Goal: Find specific page/section: Find specific page/section

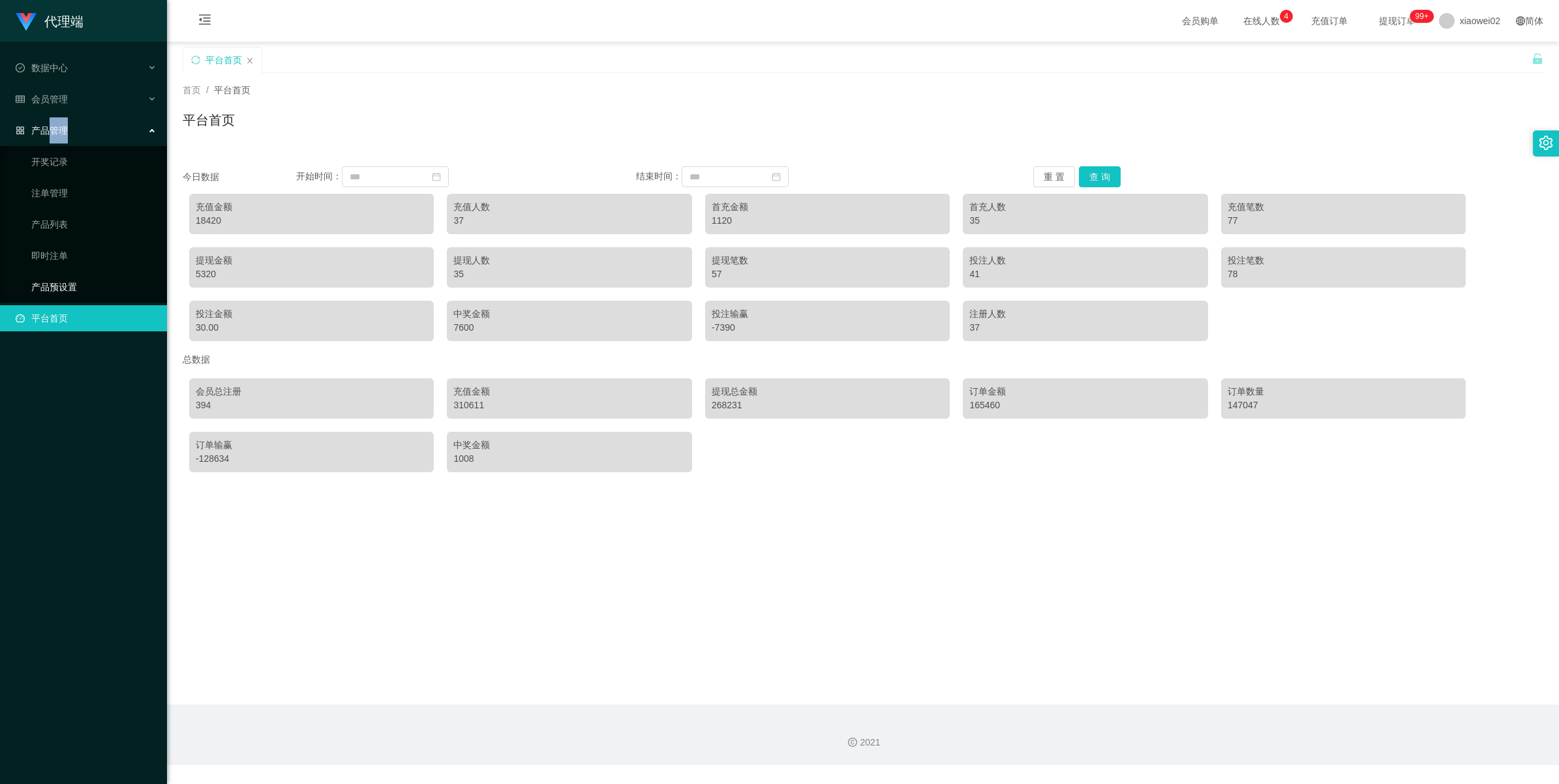
click at [56, 285] on link "产品预设置" at bounding box center [94, 287] width 126 height 26
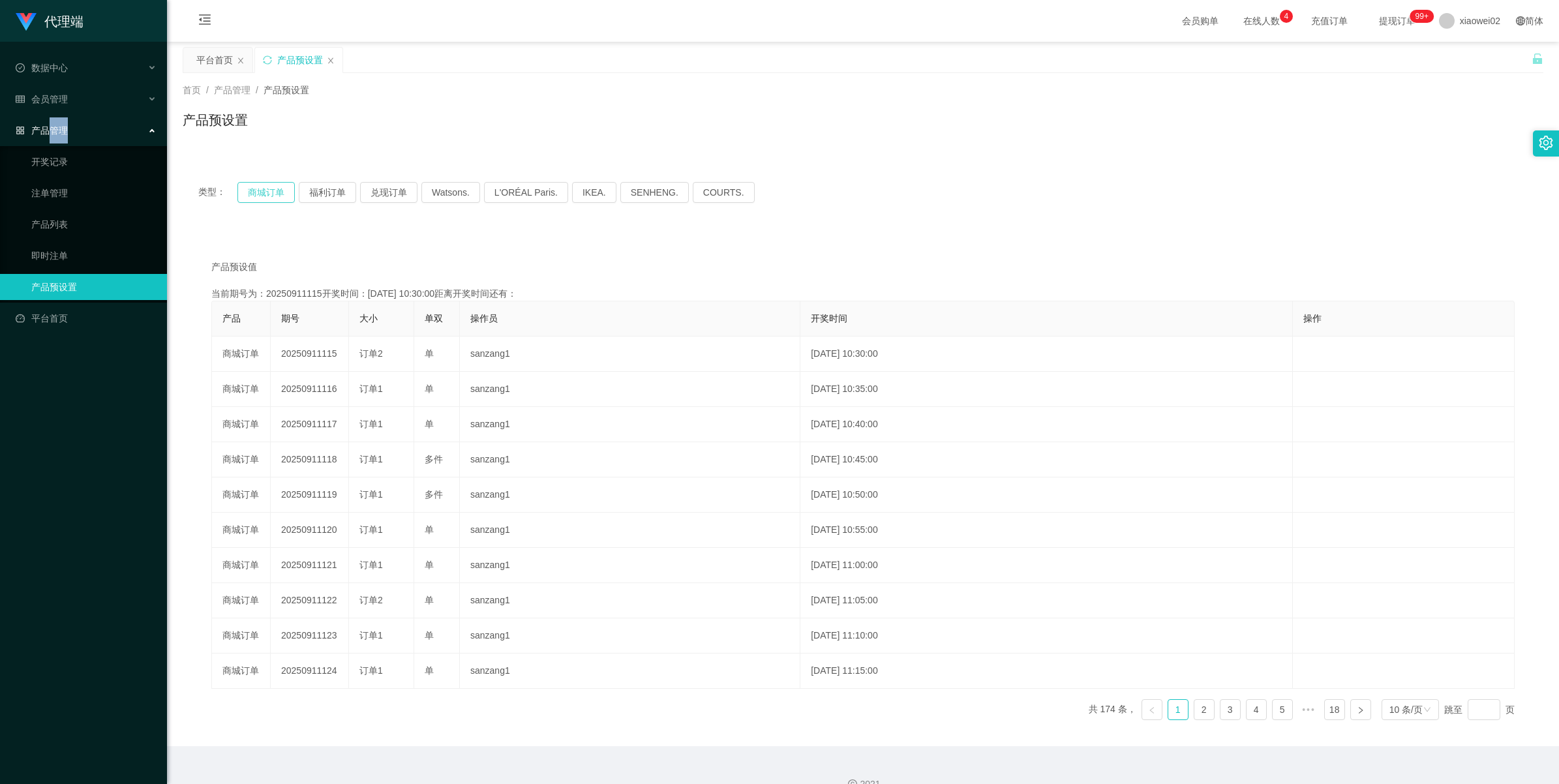
click at [250, 196] on button "商城订单" at bounding box center [266, 192] width 57 height 21
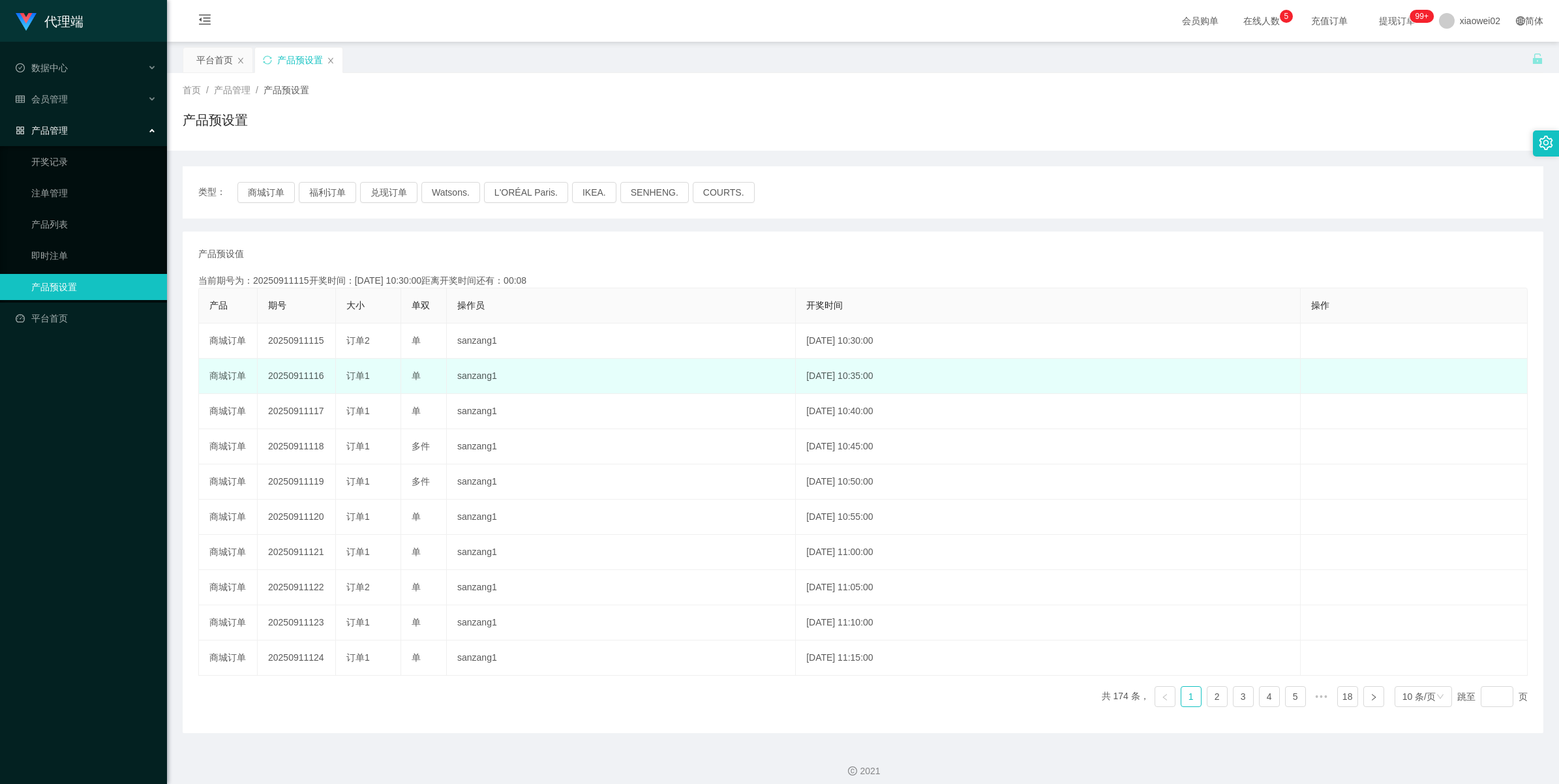
click at [292, 379] on td "20250911116" at bounding box center [297, 376] width 78 height 35
copy td "20250911116"
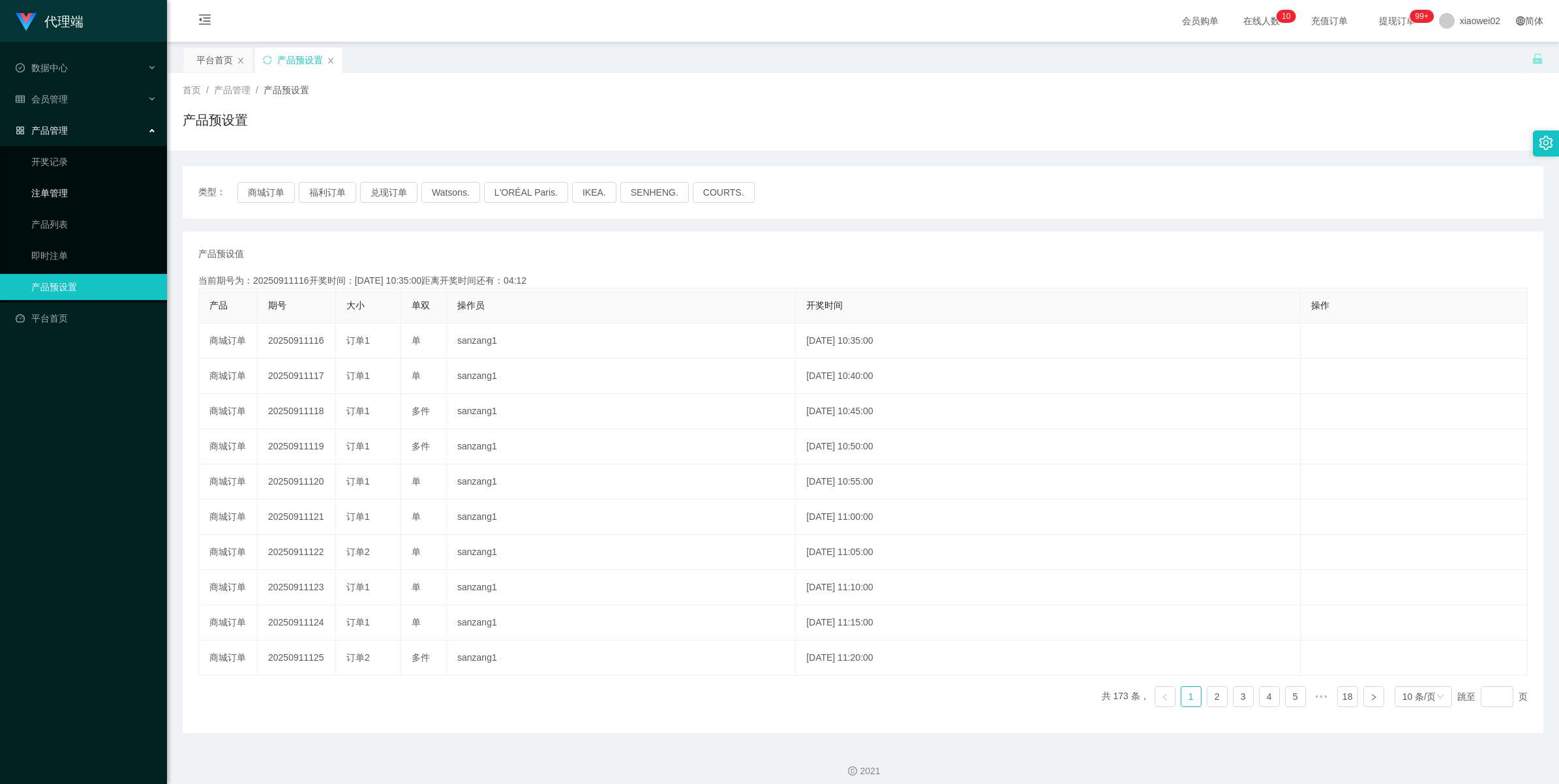
drag, startPoint x: 54, startPoint y: 190, endPoint x: 173, endPoint y: 207, distance: 120.2
click at [53, 190] on link "注单管理" at bounding box center [94, 193] width 126 height 26
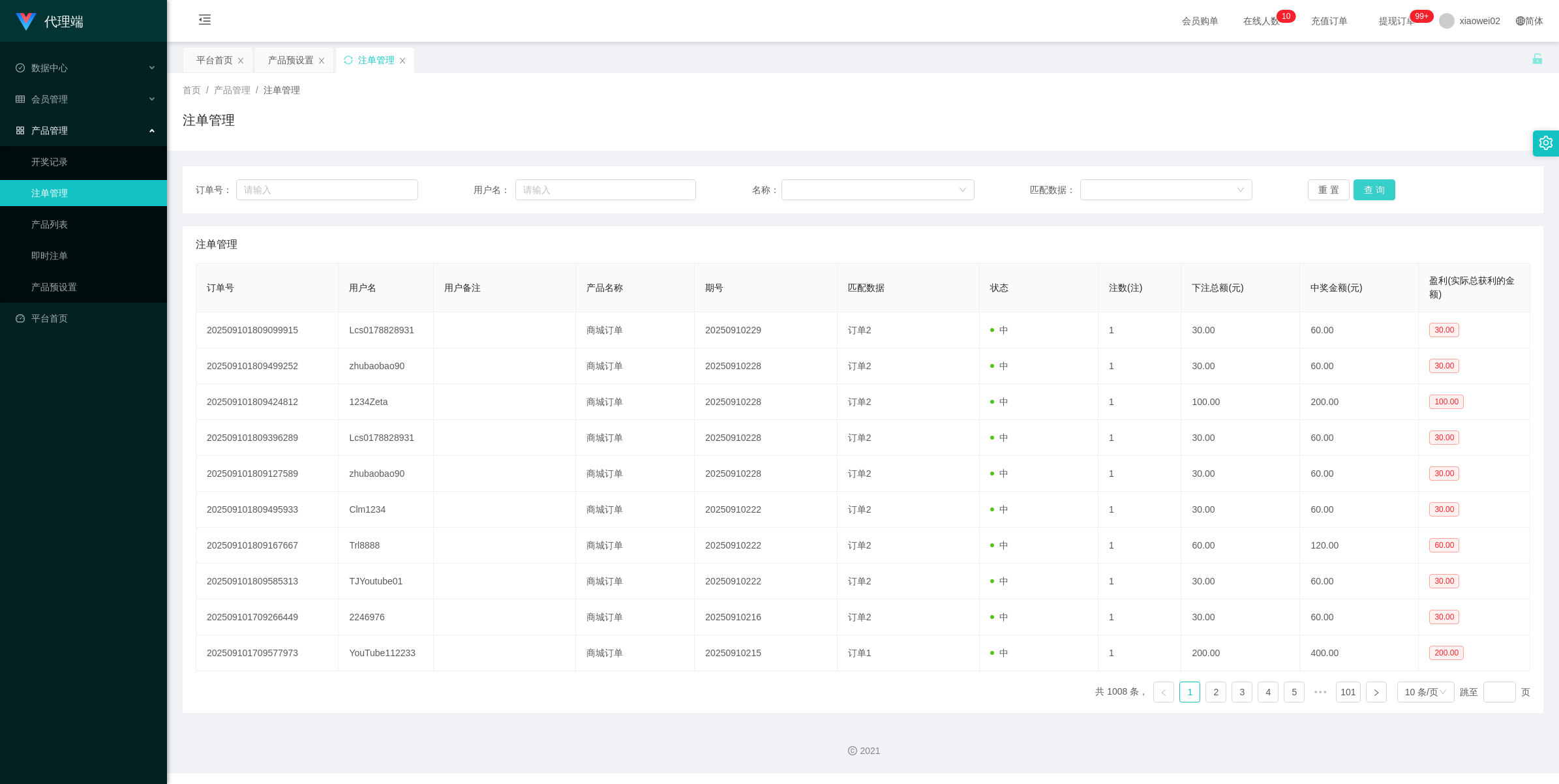
click at [1375, 197] on button "查 询" at bounding box center [1375, 190] width 42 height 21
click at [1375, 197] on div "重 置 查 询" at bounding box center [1419, 190] width 223 height 21
click at [1375, 197] on button "查 询" at bounding box center [1375, 190] width 42 height 21
click at [1375, 197] on div "重 置 查 询" at bounding box center [1419, 190] width 223 height 21
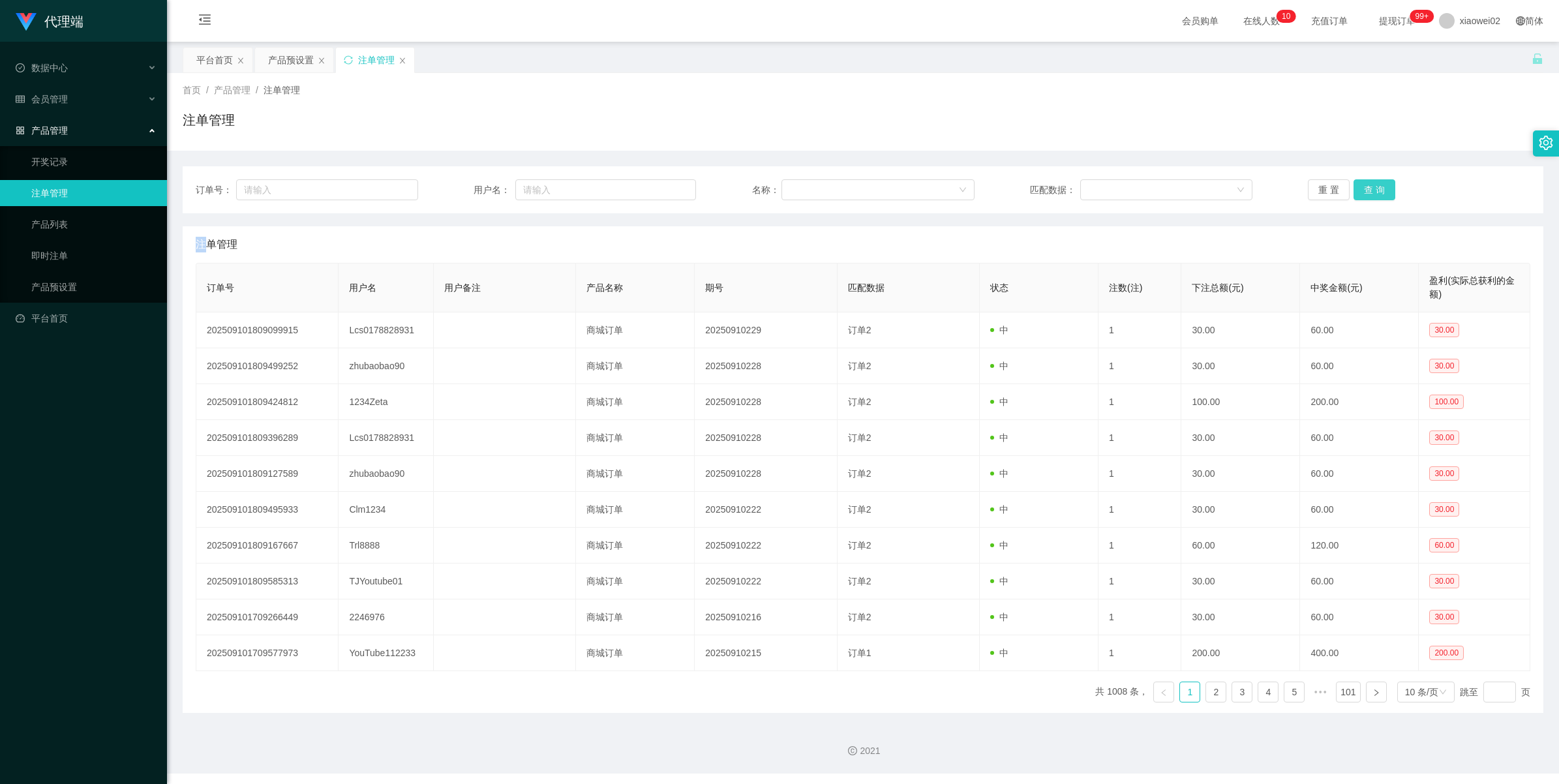
drag, startPoint x: 1375, startPoint y: 197, endPoint x: 1371, endPoint y: 190, distance: 8.1
click at [1371, 190] on button "查 询" at bounding box center [1375, 190] width 42 height 21
click at [1371, 190] on div "重 置 查 询" at bounding box center [1419, 190] width 223 height 21
click at [1371, 190] on button "查 询" at bounding box center [1375, 190] width 42 height 21
click at [1371, 190] on div "重 置 查 询" at bounding box center [1419, 190] width 223 height 21
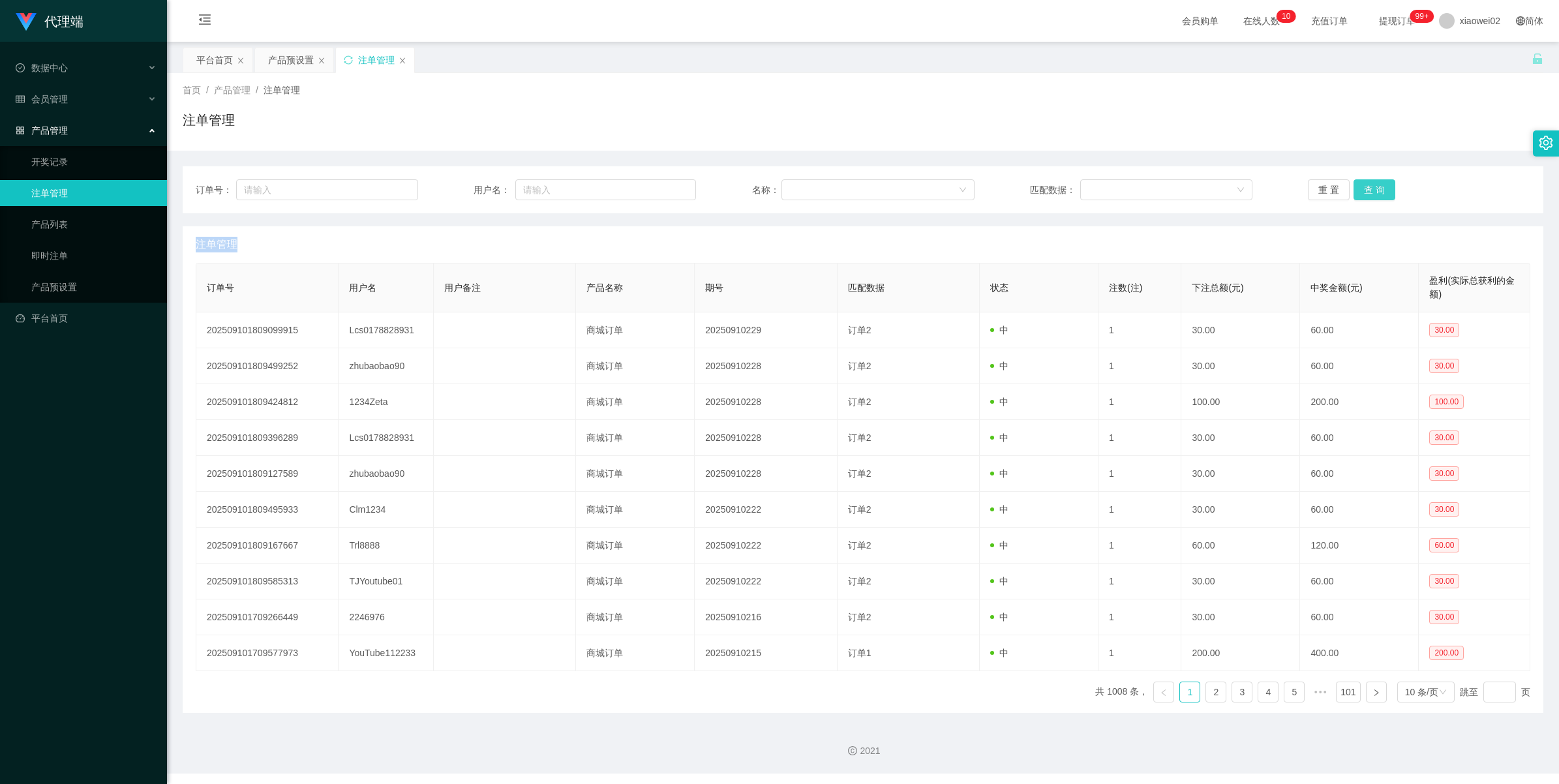
click at [1371, 190] on button "查 询" at bounding box center [1375, 190] width 42 height 21
click at [1371, 190] on div "重 置 查 询" at bounding box center [1419, 190] width 223 height 21
click at [1371, 190] on button "查 询" at bounding box center [1375, 190] width 42 height 21
click at [1371, 190] on div "重 置 查 询" at bounding box center [1419, 190] width 223 height 21
click at [1371, 190] on button "查 询" at bounding box center [1375, 190] width 42 height 21
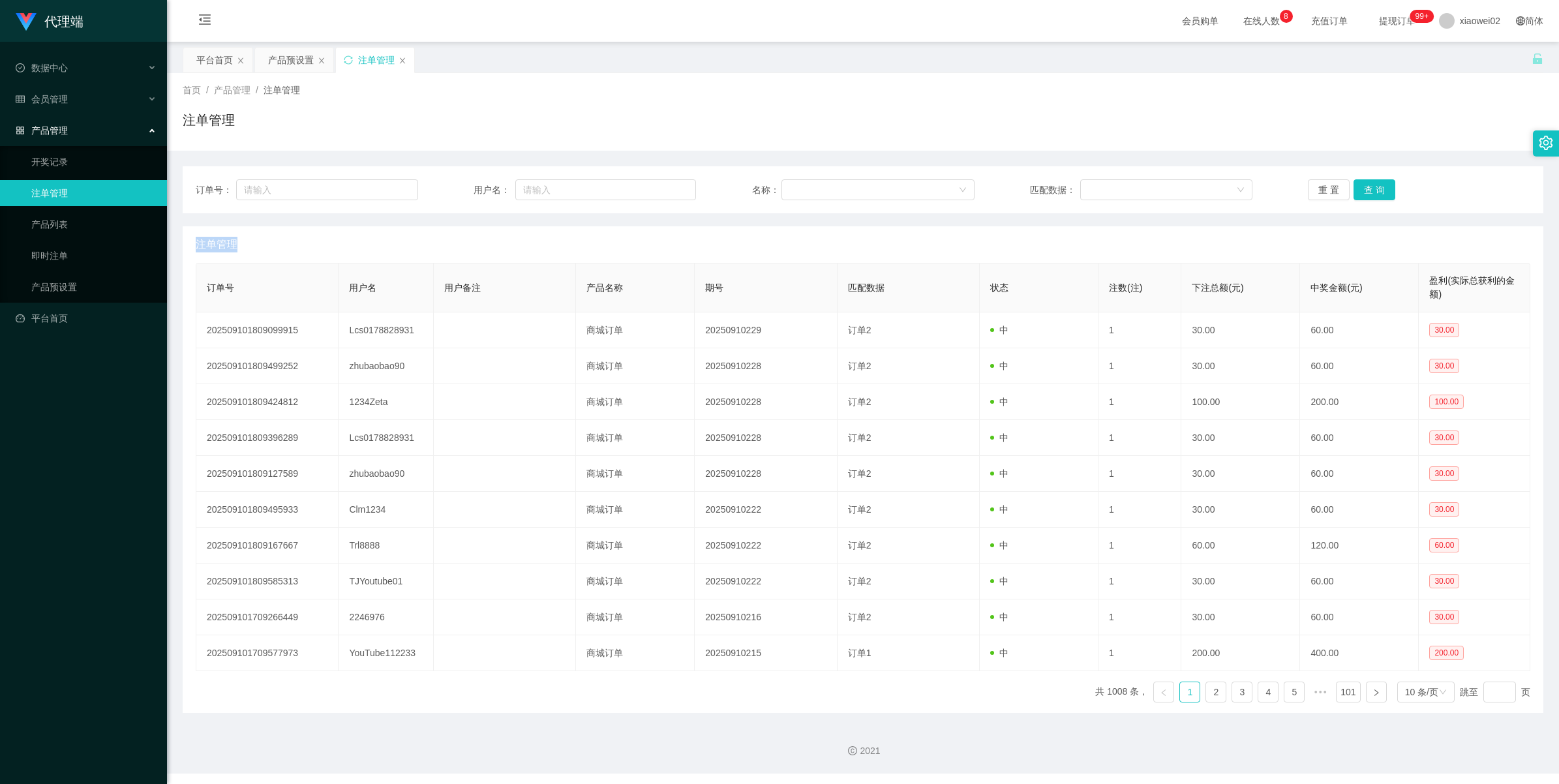
click at [1371, 190] on div "重 置 查 询" at bounding box center [1419, 190] width 223 height 21
click at [1371, 190] on button "查 询" at bounding box center [1375, 190] width 42 height 21
click at [1371, 190] on div "重 置 查 询" at bounding box center [1419, 190] width 223 height 21
click at [1371, 190] on button "查 询" at bounding box center [1375, 190] width 42 height 21
click at [1371, 190] on div "重 置 查 询" at bounding box center [1419, 190] width 223 height 21
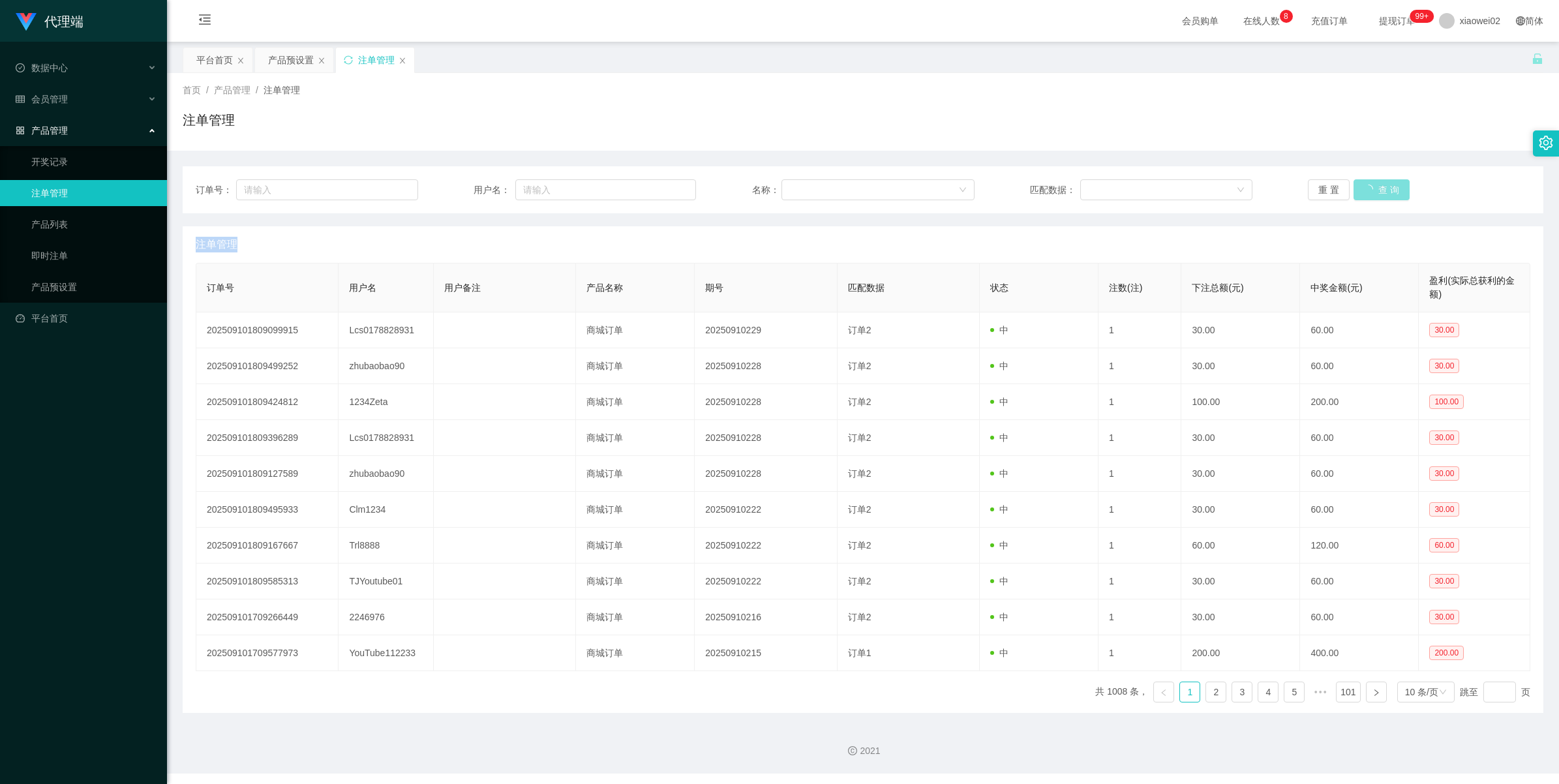
click at [1371, 190] on button "查 询" at bounding box center [1382, 190] width 56 height 21
click at [1462, 25] on span "xiaowei02" at bounding box center [1480, 21] width 40 height 42
click at [1456, 53] on span "退出登录" at bounding box center [1458, 57] width 36 height 10
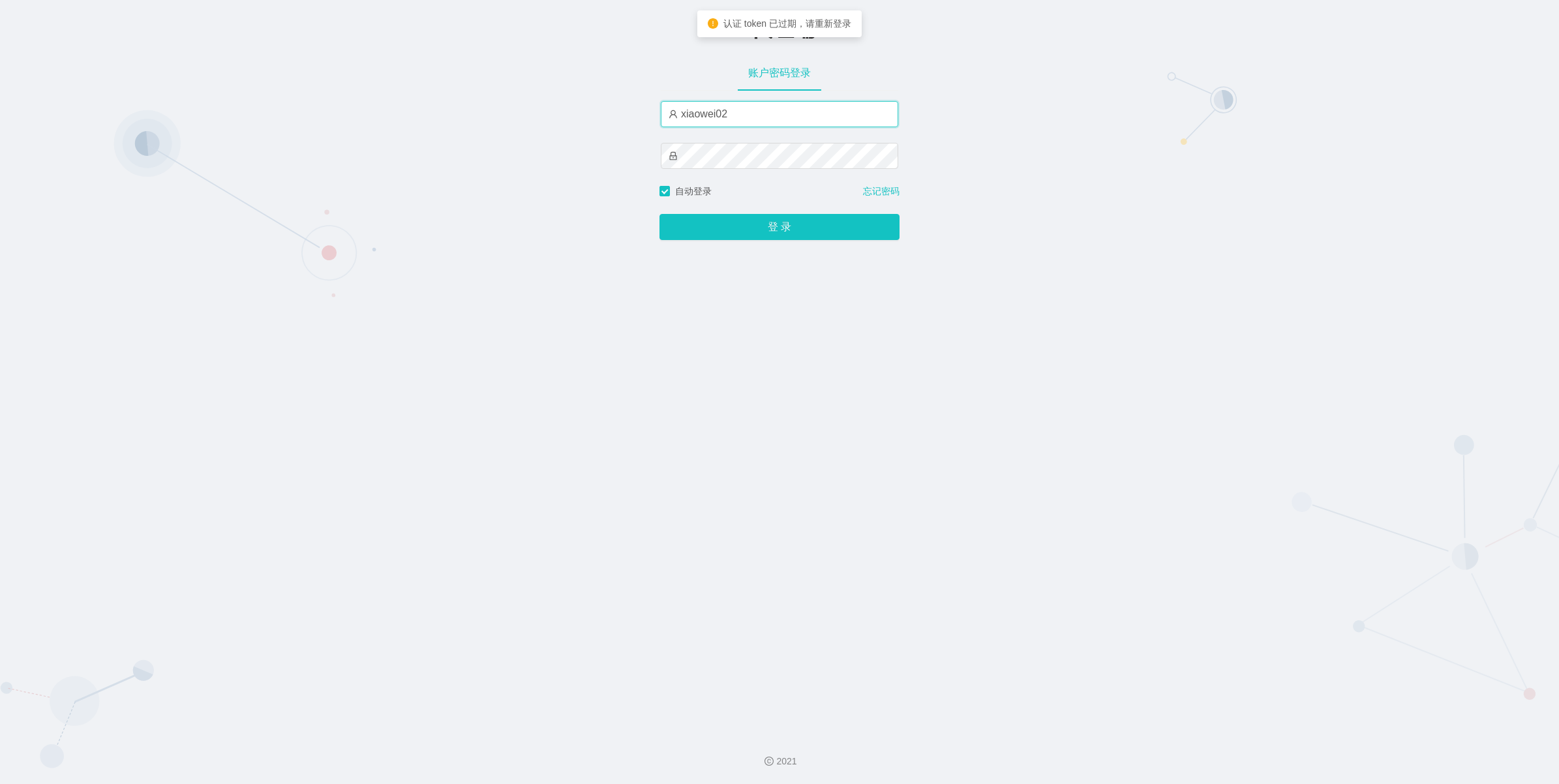
click at [788, 122] on input "xiaowei02" at bounding box center [780, 114] width 238 height 26
type input "xiaowei01"
click at [771, 239] on button "登 录" at bounding box center [780, 227] width 240 height 26
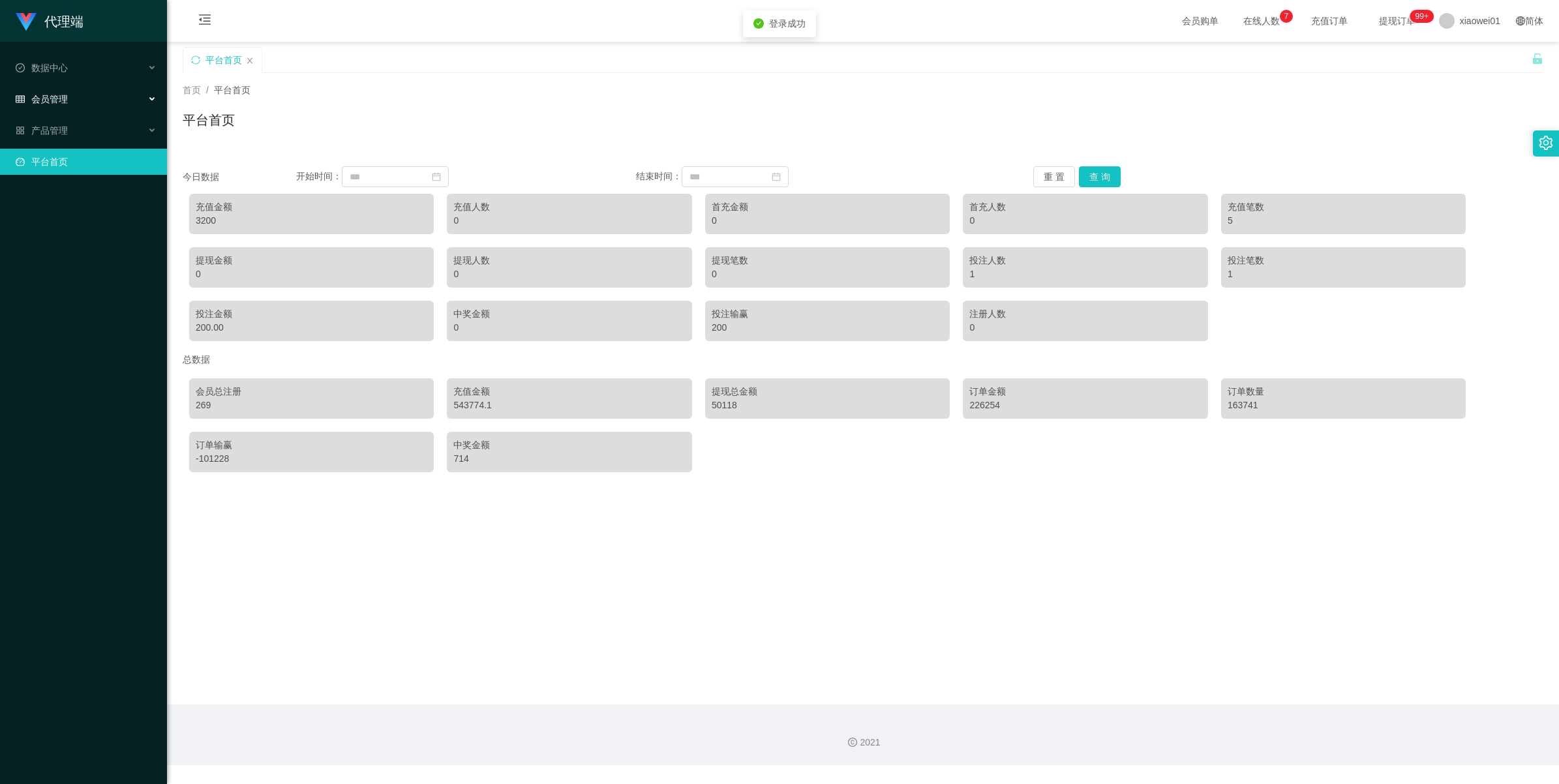
click at [61, 105] on span "会员管理" at bounding box center [41, 99] width 52 height 10
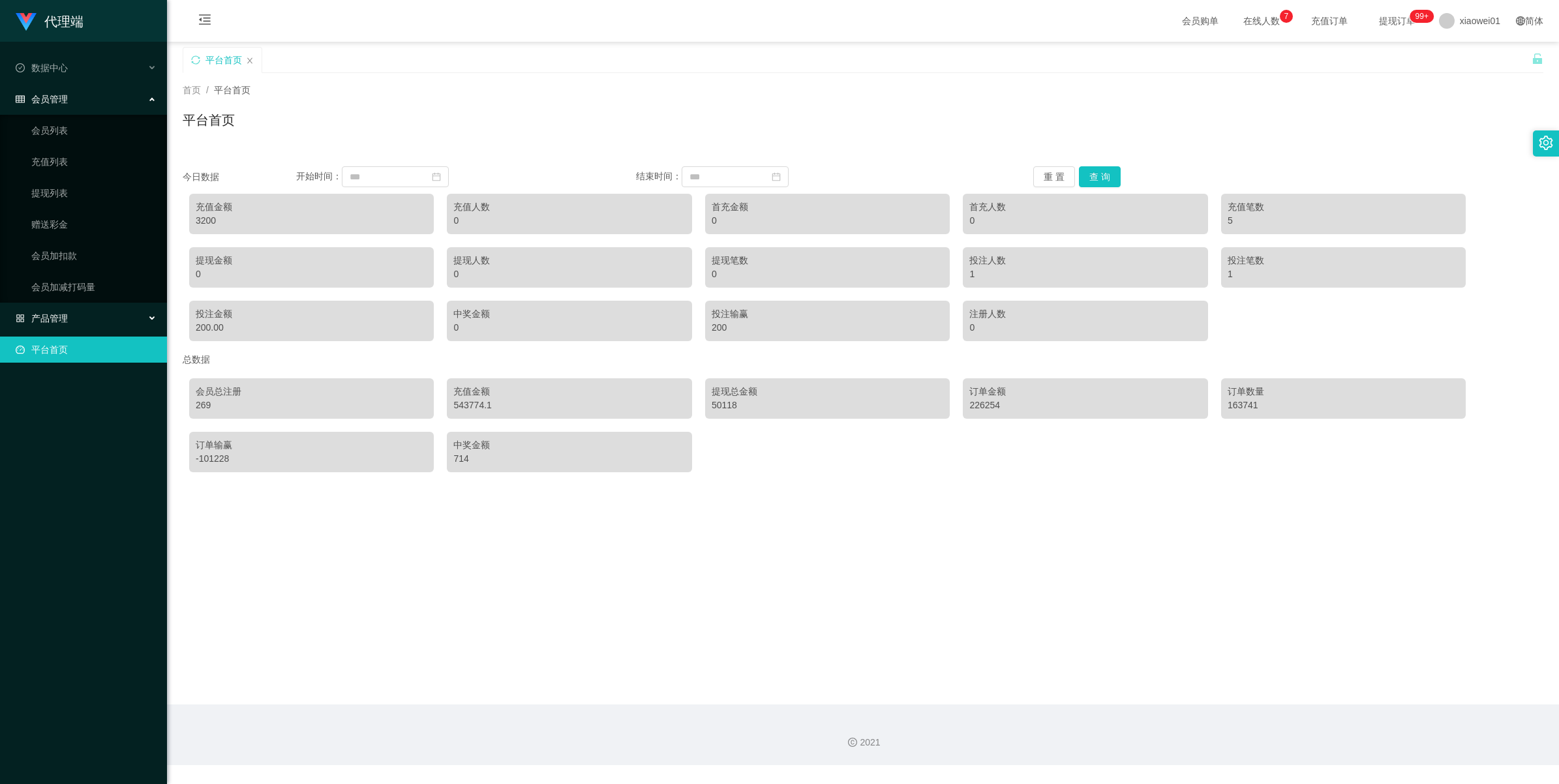
click at [40, 318] on span "产品管理" at bounding box center [41, 318] width 52 height 10
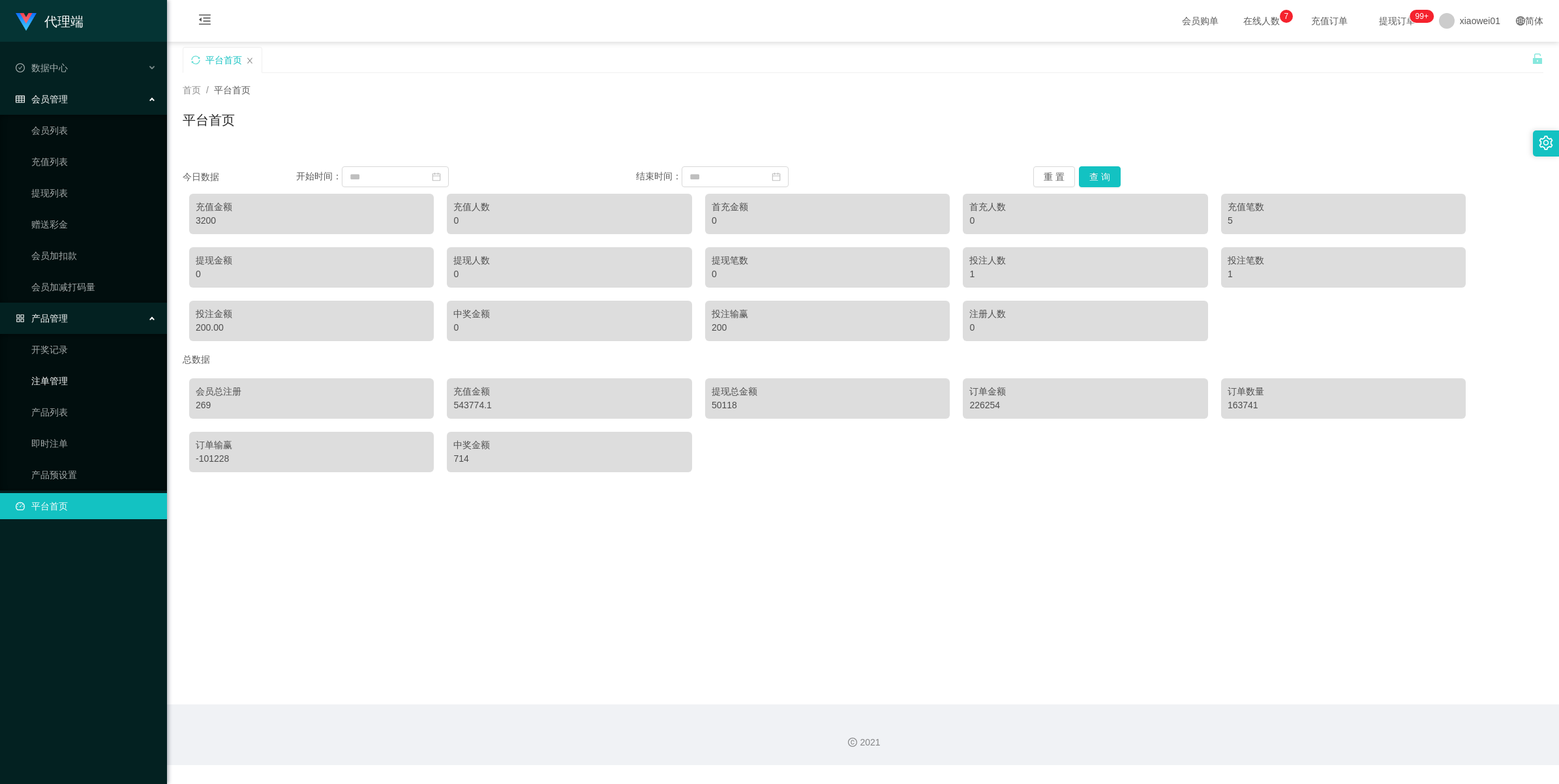
click at [50, 382] on link "注单管理" at bounding box center [94, 381] width 126 height 26
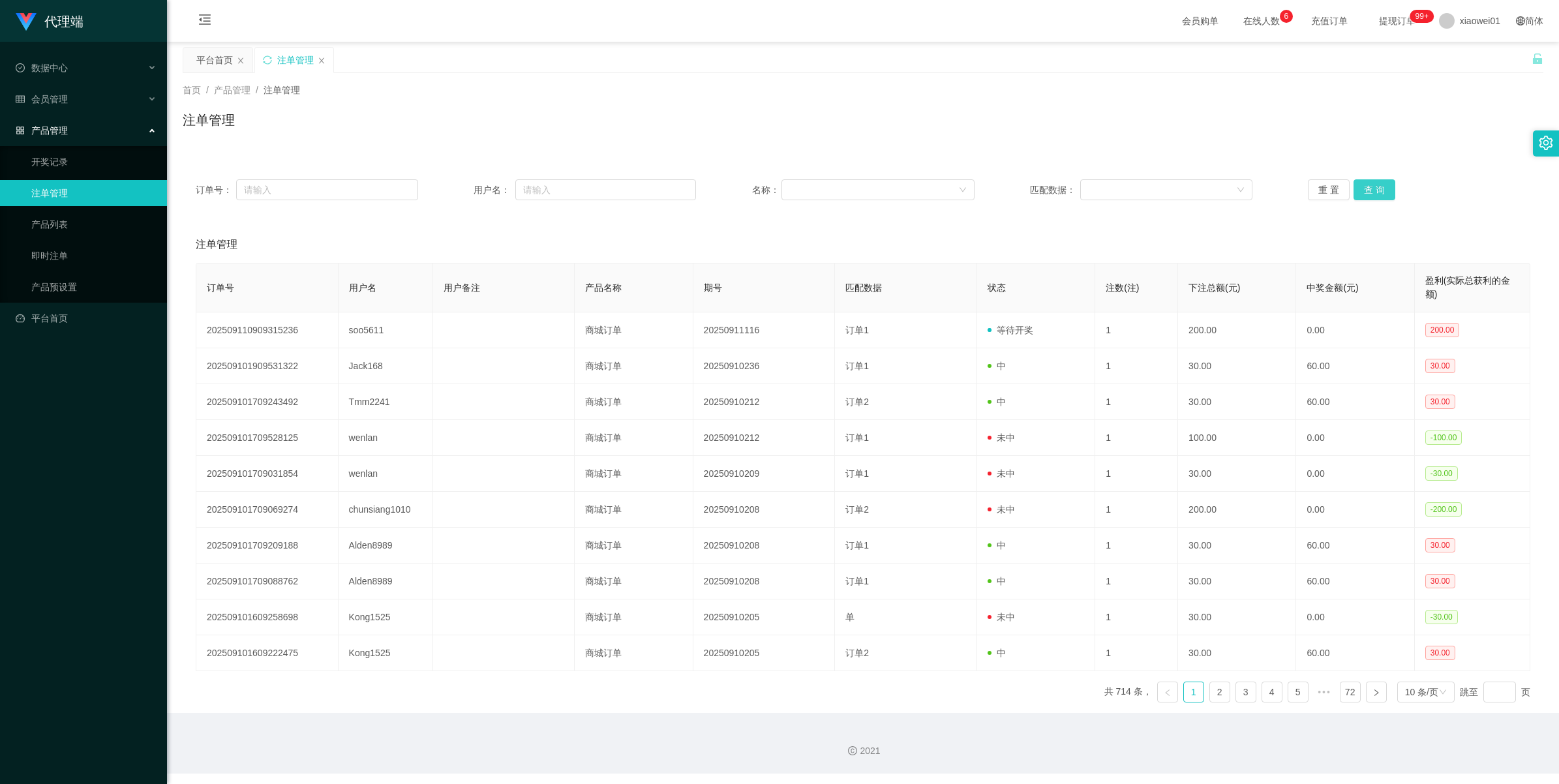
click at [1371, 191] on button "查 询" at bounding box center [1375, 190] width 42 height 21
click at [1371, 191] on div "重 置 查 询" at bounding box center [1419, 190] width 223 height 21
click at [1373, 193] on button "查 询" at bounding box center [1375, 190] width 42 height 21
click at [1373, 193] on div "重 置 查 询" at bounding box center [1419, 190] width 223 height 21
click at [1373, 193] on button "查 询" at bounding box center [1375, 190] width 42 height 21
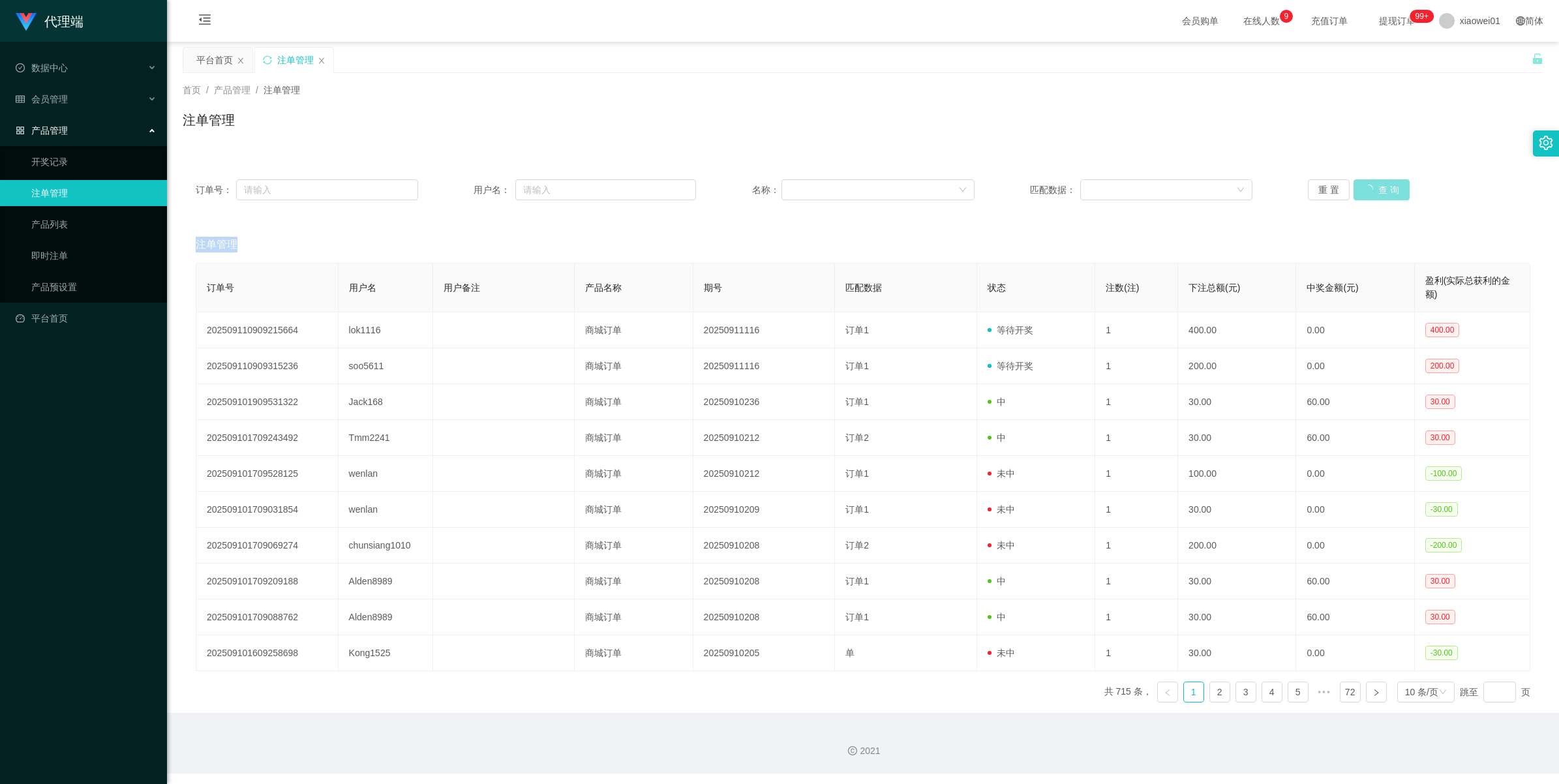
click at [1373, 193] on div "重 置 查 询" at bounding box center [1419, 190] width 223 height 21
click at [1373, 193] on button "查 询" at bounding box center [1382, 190] width 56 height 21
click at [1373, 193] on div "重 置 查 询" at bounding box center [1419, 190] width 223 height 21
click at [1373, 193] on button "查 询" at bounding box center [1375, 190] width 42 height 21
click at [1373, 193] on div "重 置 查 询" at bounding box center [1419, 190] width 223 height 21
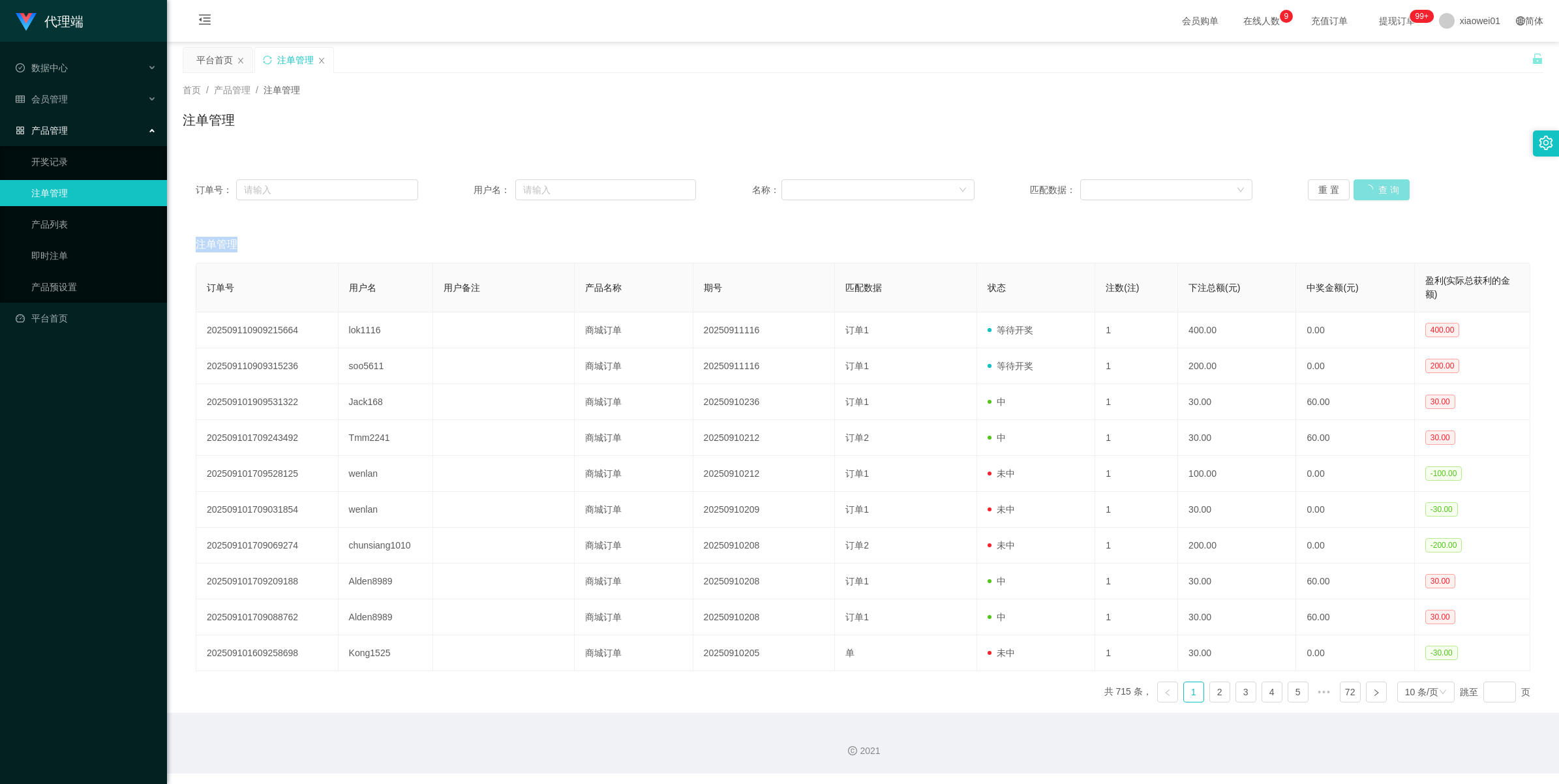
click at [1373, 193] on button "查 询" at bounding box center [1382, 190] width 56 height 21
click at [1373, 193] on div "重 置 查 询" at bounding box center [1419, 190] width 223 height 21
click at [1373, 193] on button "查 询" at bounding box center [1375, 190] width 42 height 21
click at [1373, 193] on div "重 置 查 询" at bounding box center [1419, 190] width 223 height 21
click at [1373, 193] on button "查 询" at bounding box center [1375, 190] width 42 height 21
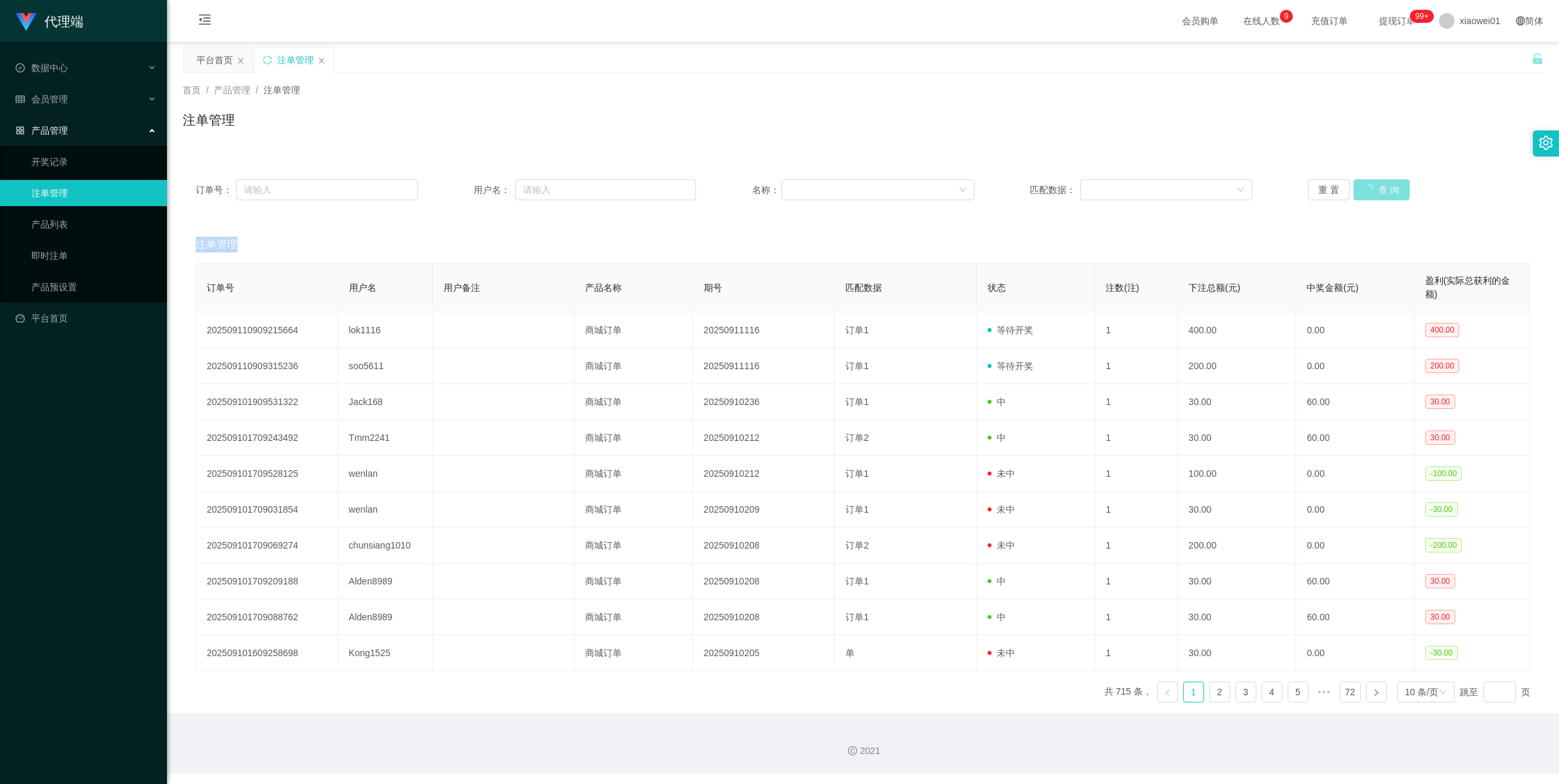
click at [1373, 193] on div "重 置 查 询" at bounding box center [1419, 190] width 223 height 21
click at [1373, 193] on button "查 询" at bounding box center [1375, 190] width 42 height 21
click at [1373, 193] on div "重 置 查 询" at bounding box center [1419, 190] width 223 height 21
click at [1373, 193] on button "查 询" at bounding box center [1375, 190] width 42 height 21
click at [1373, 193] on div "重 置 查 询" at bounding box center [1419, 190] width 223 height 21
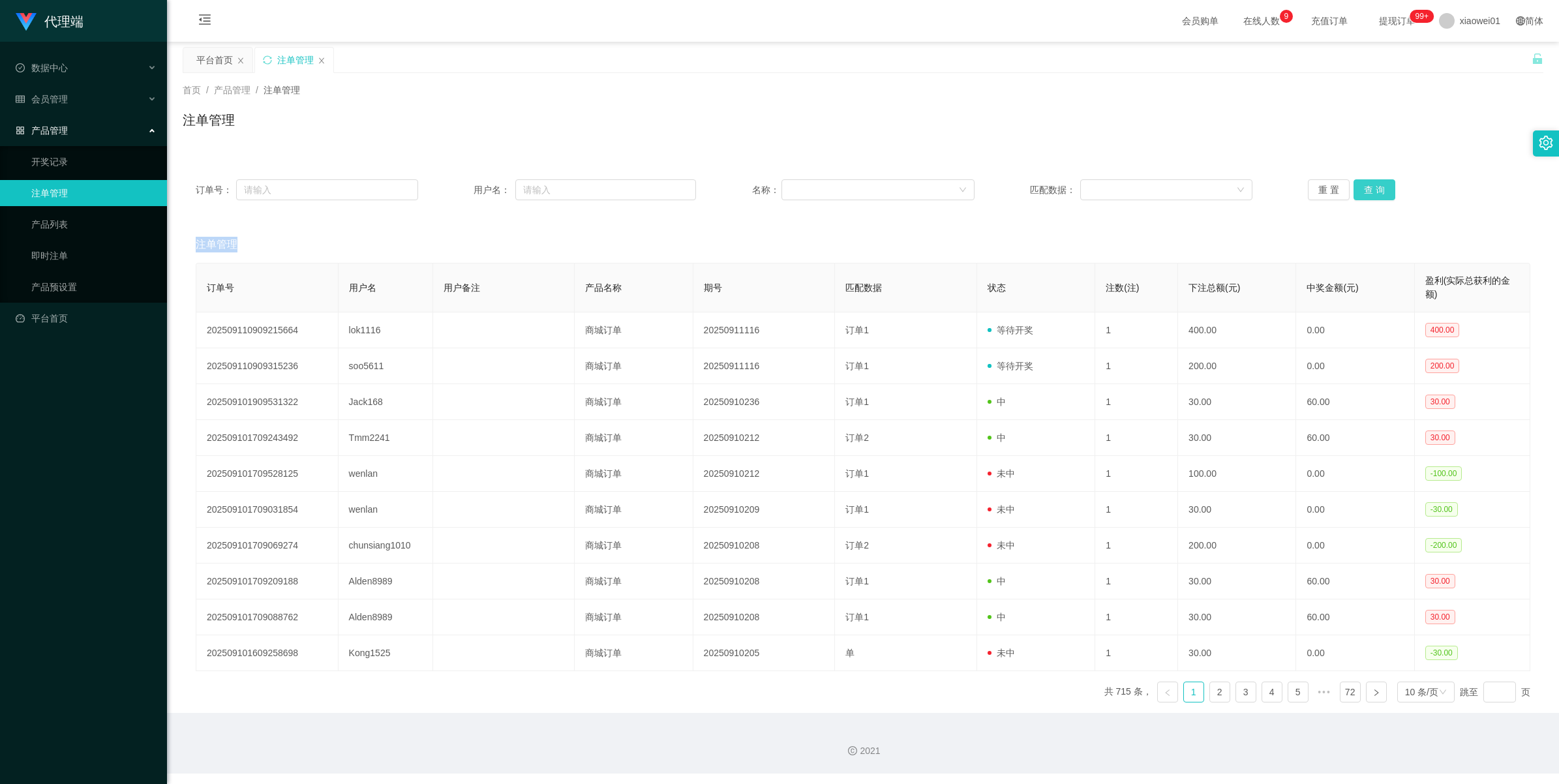
click at [1373, 193] on button "查 询" at bounding box center [1375, 190] width 42 height 21
click at [1373, 193] on div "重 置 查 询" at bounding box center [1419, 190] width 223 height 21
click at [1373, 193] on button "查 询" at bounding box center [1375, 190] width 42 height 21
click at [1371, 184] on button "查 询" at bounding box center [1375, 190] width 42 height 21
click at [1371, 184] on div "重 置 查 询" at bounding box center [1419, 190] width 223 height 21
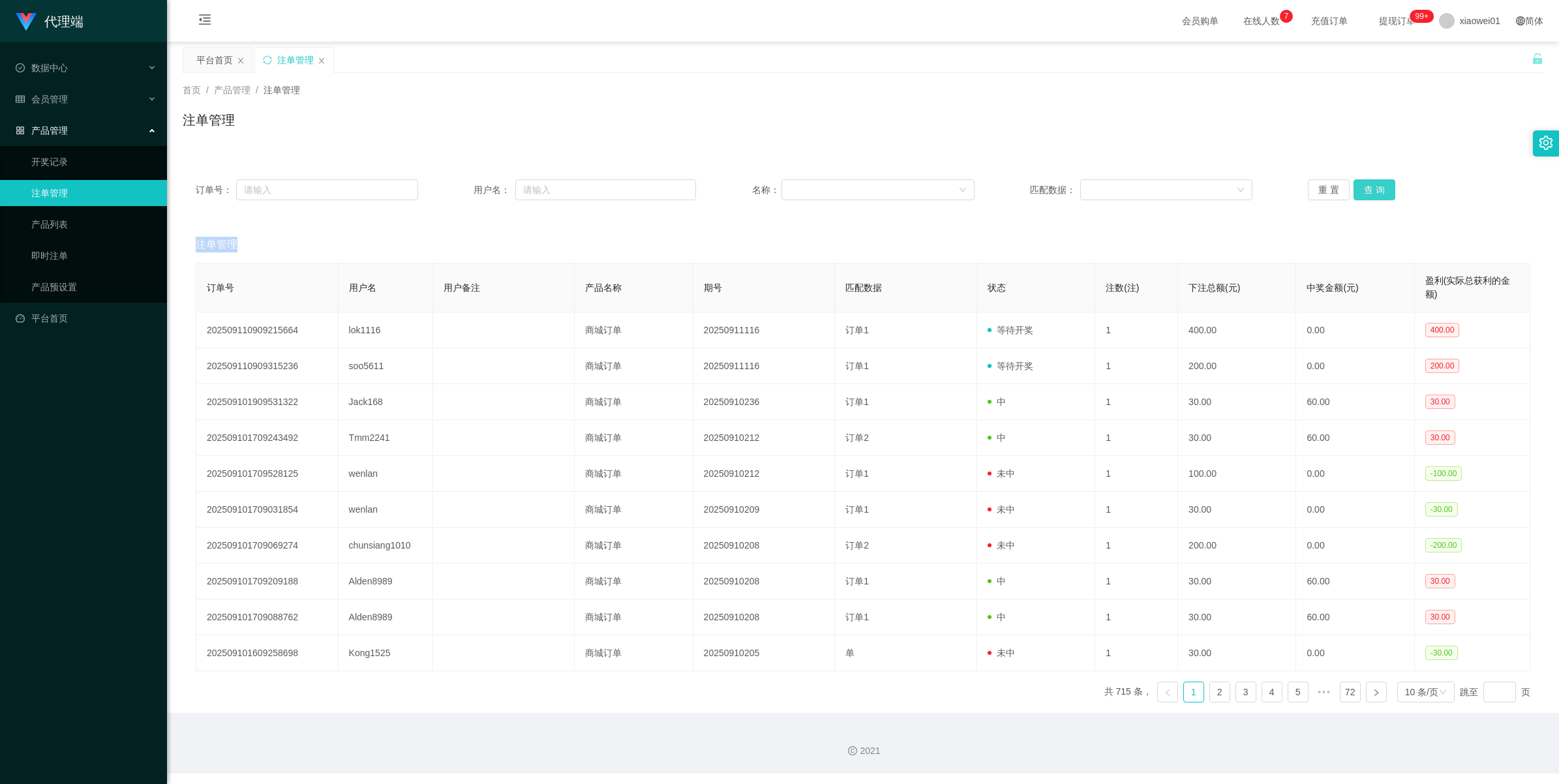
click at [1371, 184] on button "查 询" at bounding box center [1375, 190] width 42 height 21
click at [1371, 184] on div "重 置 查 询" at bounding box center [1419, 190] width 223 height 21
click at [1371, 184] on button "查 询" at bounding box center [1375, 190] width 42 height 21
click at [1371, 184] on div "重 置 查 询" at bounding box center [1419, 190] width 223 height 21
click at [1371, 184] on button "查 询" at bounding box center [1375, 190] width 42 height 21
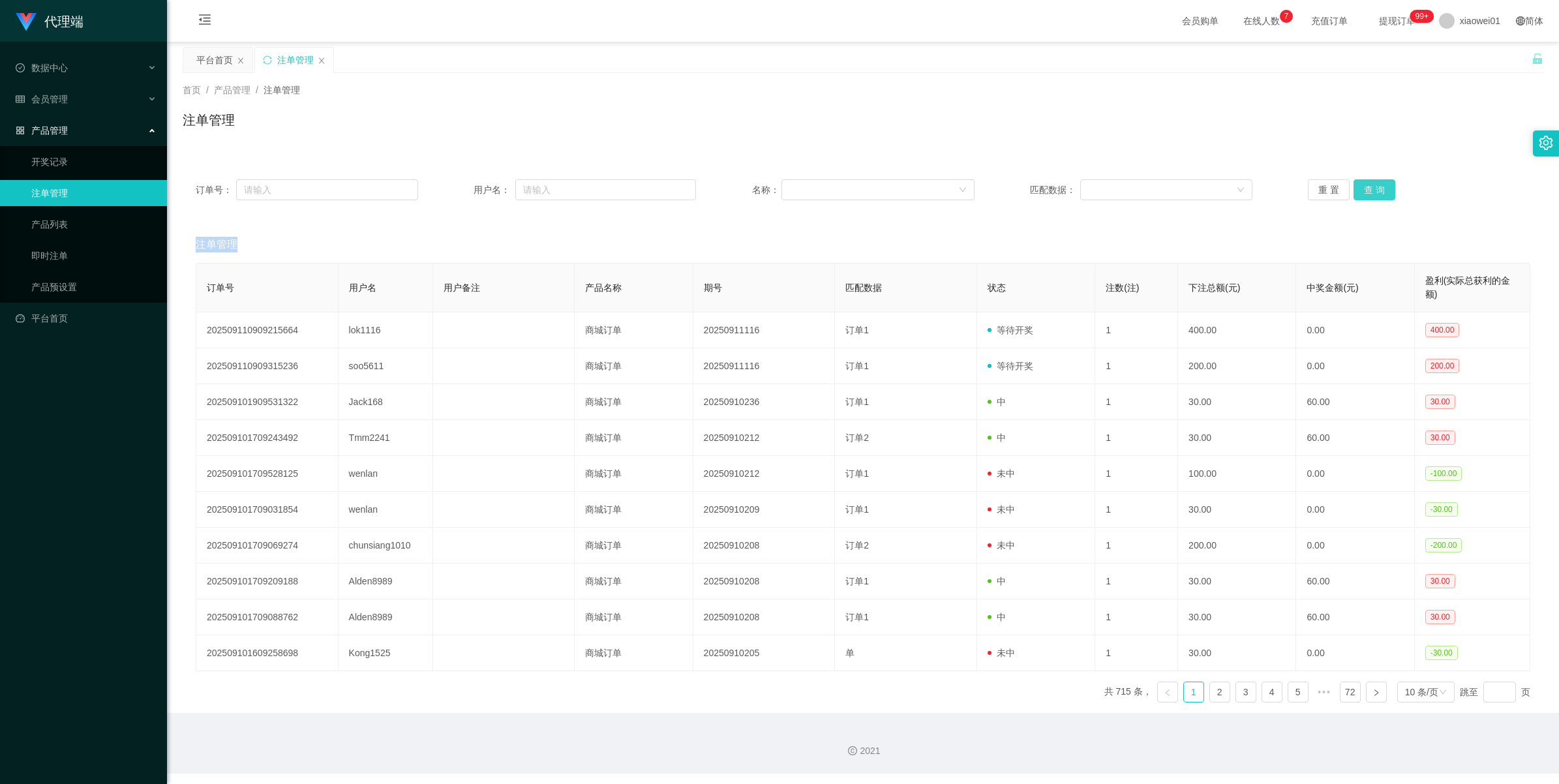
click at [1371, 184] on div "重 置 查 询" at bounding box center [1419, 190] width 223 height 21
click at [1371, 184] on button "查 询" at bounding box center [1375, 190] width 42 height 21
click at [1371, 184] on div "重 置 查 询" at bounding box center [1419, 190] width 223 height 21
click at [1371, 184] on button "查 询" at bounding box center [1375, 190] width 42 height 21
click at [1371, 184] on div "重 置 查 询" at bounding box center [1419, 190] width 223 height 21
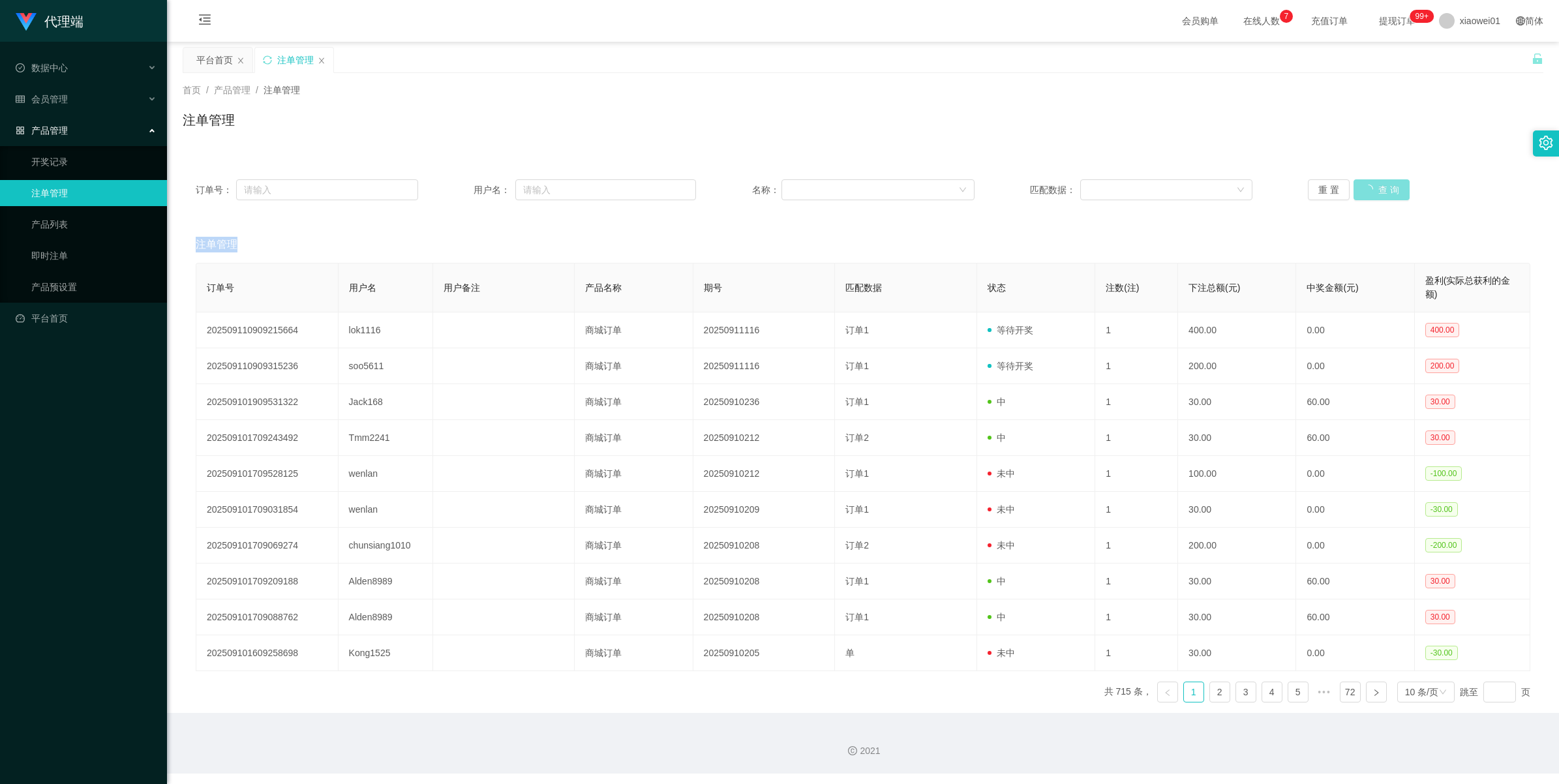
click at [1371, 184] on button "查 询" at bounding box center [1382, 190] width 56 height 21
click at [1371, 184] on div "重 置 查 询" at bounding box center [1419, 190] width 223 height 21
click at [46, 101] on span "会员管理" at bounding box center [41, 99] width 52 height 10
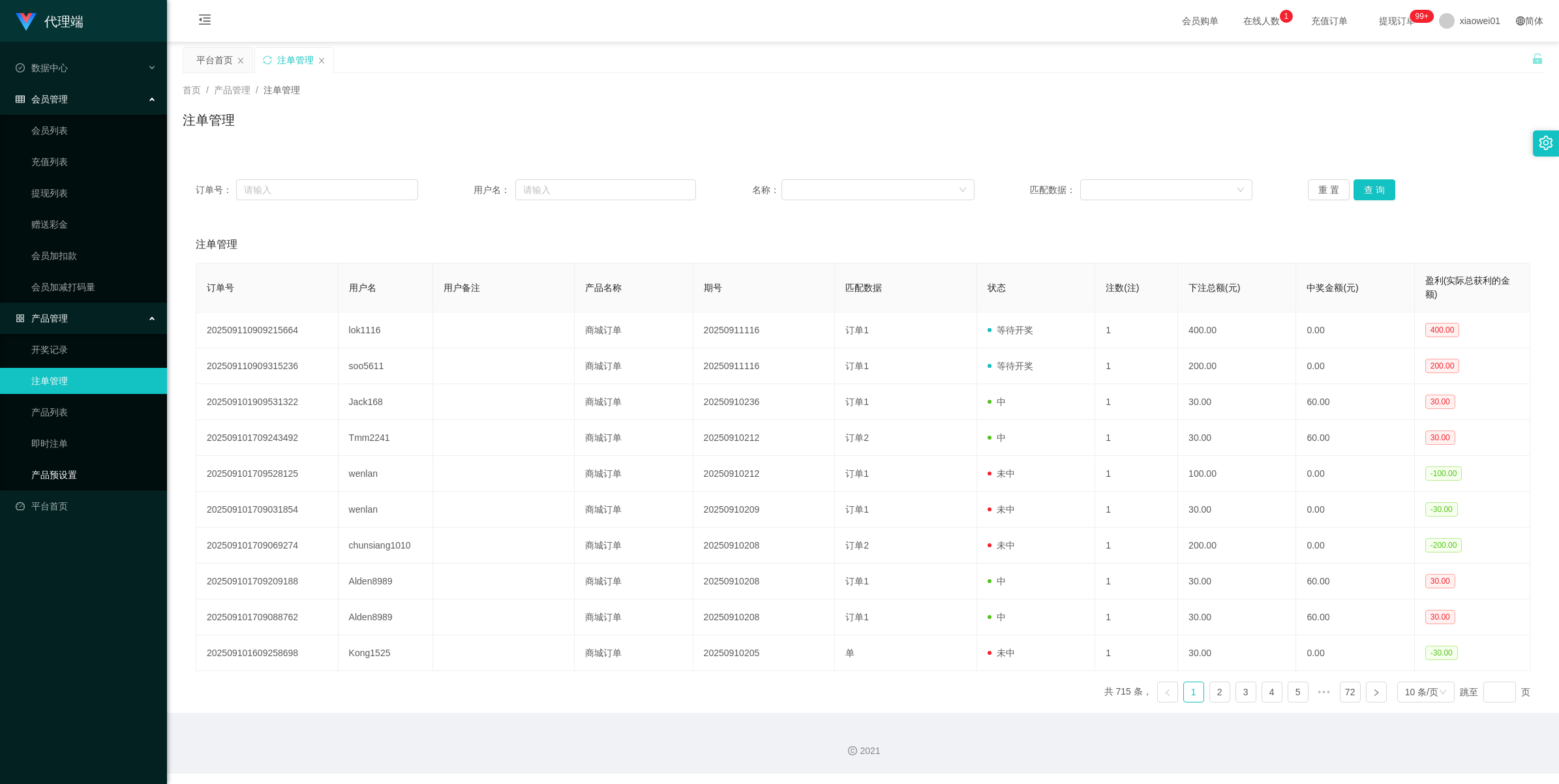
click at [48, 472] on link "产品预设置" at bounding box center [94, 474] width 126 height 26
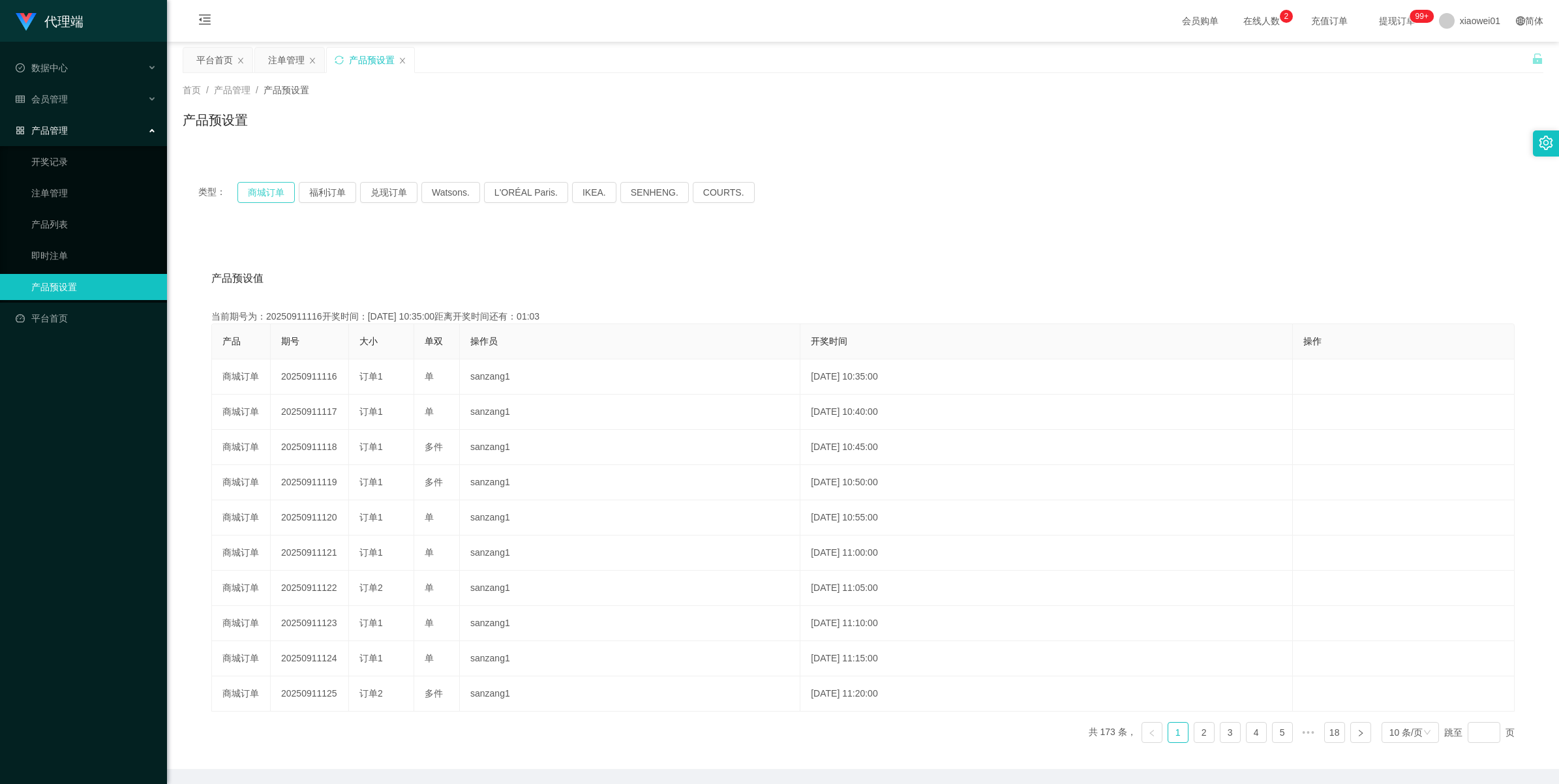
click at [262, 199] on button "商城订单" at bounding box center [266, 192] width 57 height 21
click at [258, 199] on button "商城订单" at bounding box center [266, 192] width 57 height 21
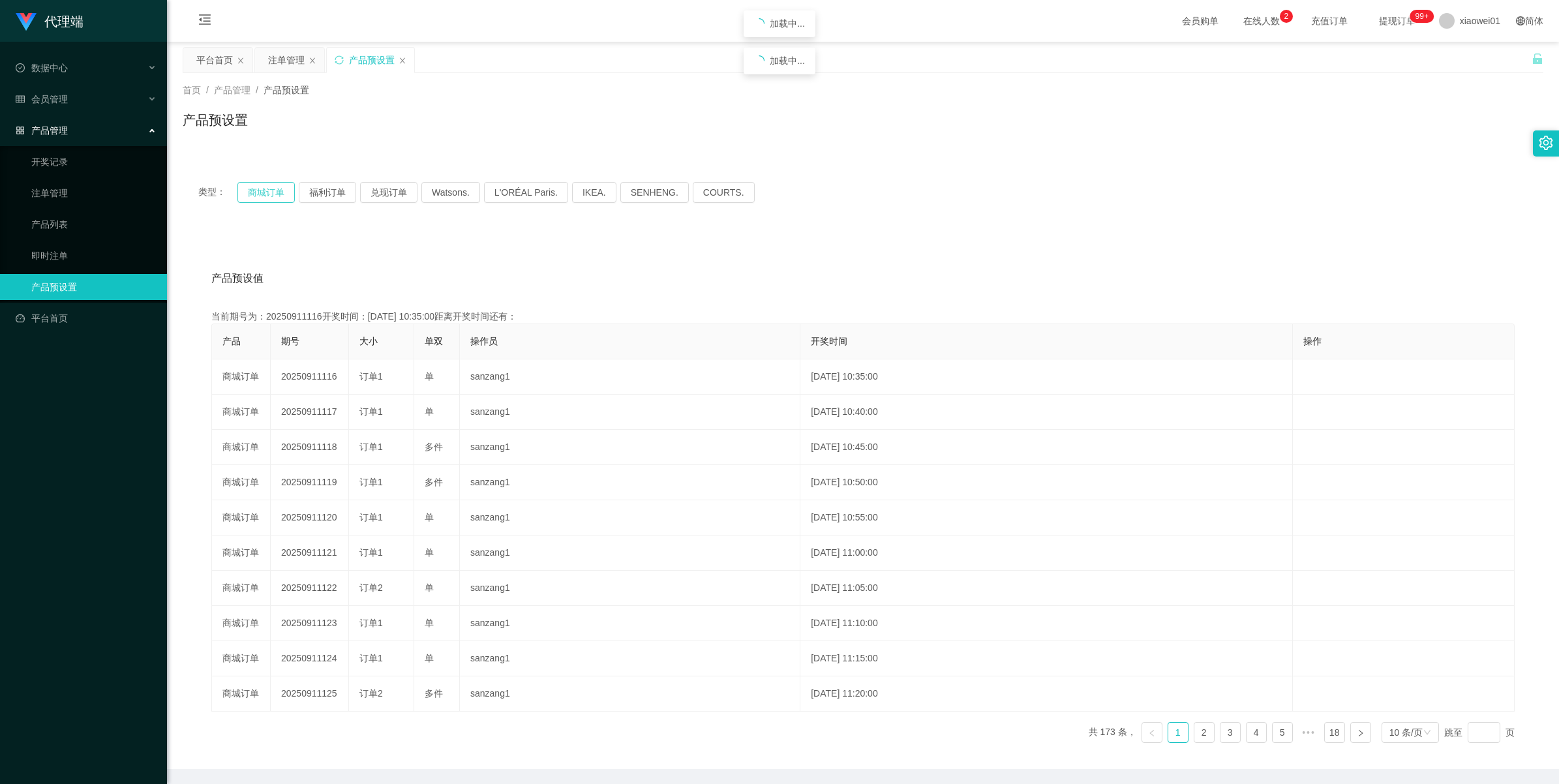
click at [258, 199] on button "商城订单" at bounding box center [266, 192] width 57 height 21
click at [277, 52] on div "注单管理" at bounding box center [286, 60] width 36 height 25
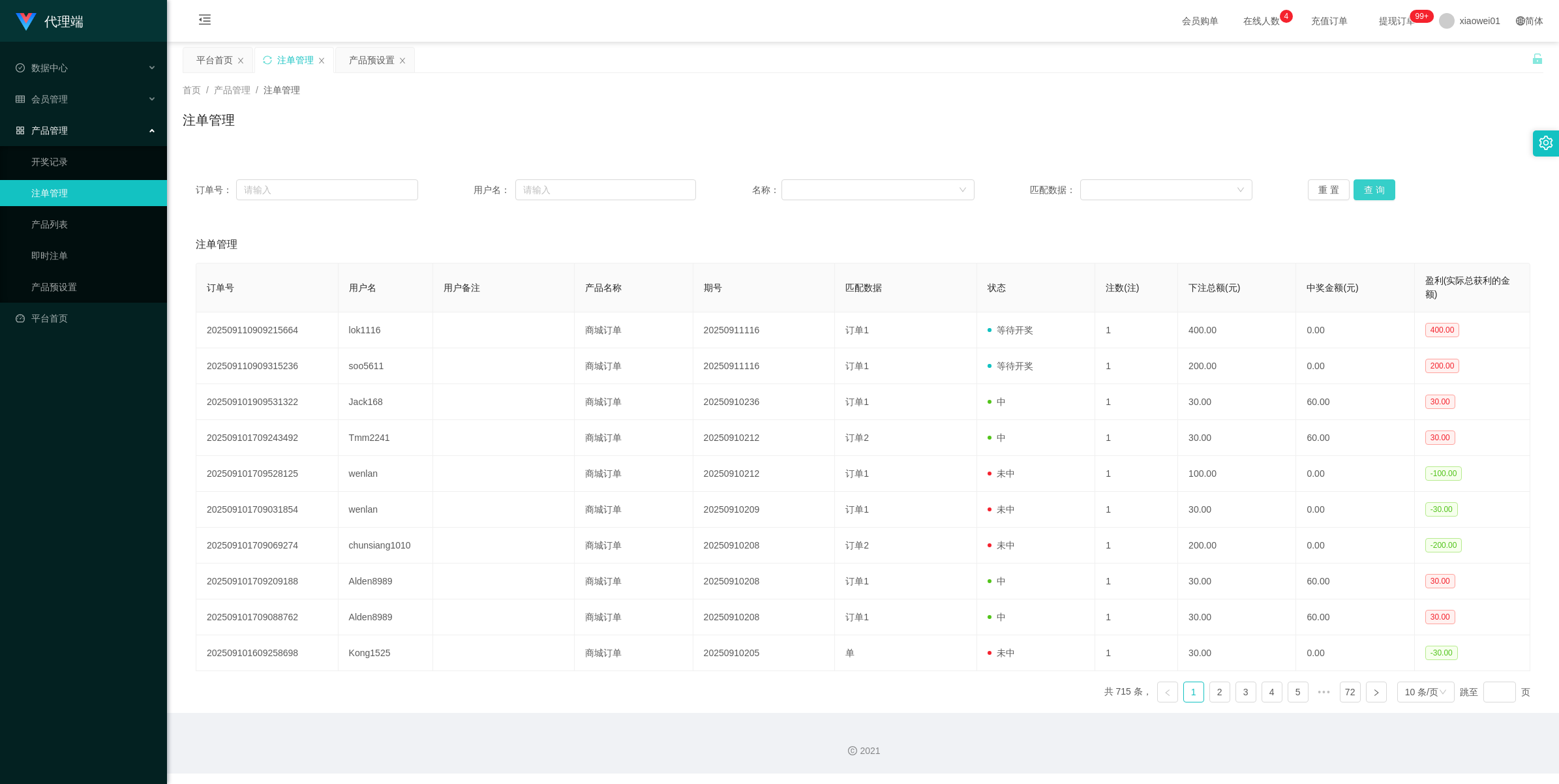
click at [1363, 198] on button "查 询" at bounding box center [1375, 190] width 42 height 21
click at [1363, 198] on div "重 置 查 询" at bounding box center [1419, 190] width 223 height 21
click at [299, 62] on div "注单管理" at bounding box center [296, 60] width 36 height 25
click at [369, 67] on div "产品预设置" at bounding box center [372, 60] width 46 height 25
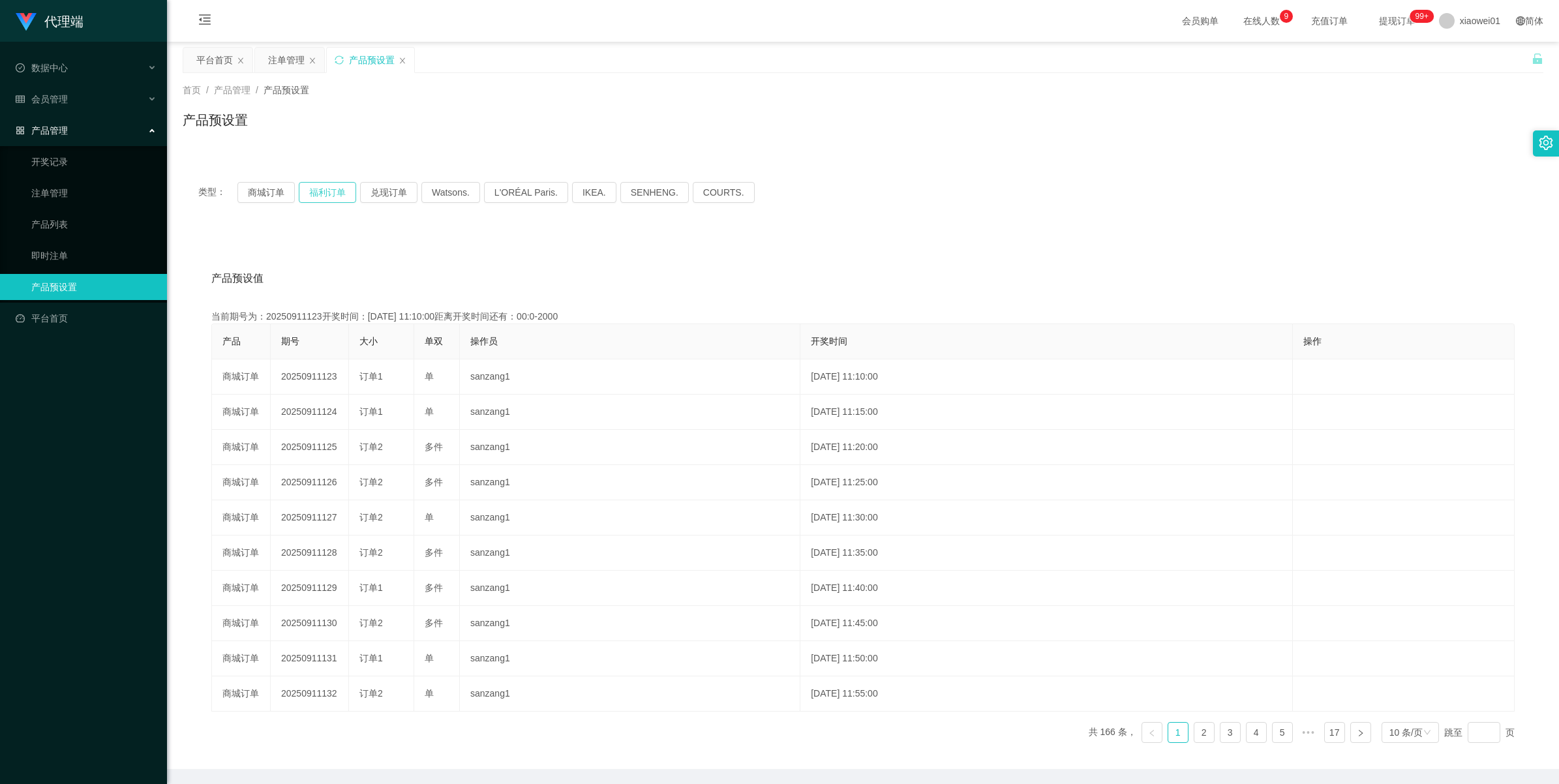
click at [327, 186] on button "福利订单" at bounding box center [327, 192] width 57 height 21
